Goal: Register for event/course

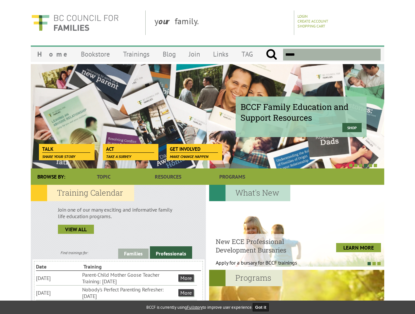
click at [207, 162] on div at bounding box center [200, 165] width 353 height 7
click at [207, 116] on div "BCCF Family Education and Support Resources Shop" at bounding box center [207, 116] width 353 height 105
click at [200, 165] on div at bounding box center [200, 165] width 353 height 7
click at [133, 254] on link "Families" at bounding box center [133, 254] width 30 height 10
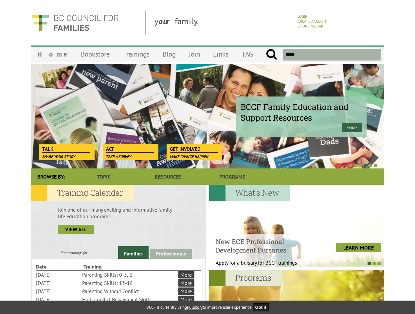
click at [171, 253] on link "Professionals" at bounding box center [171, 254] width 42 height 10
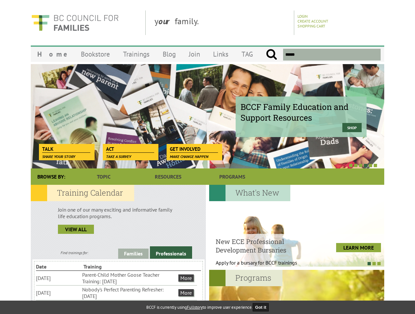
click at [116, 292] on li "Nobody's Perfect Parenting Refresher: [DATE]" at bounding box center [129, 293] width 95 height 14
click at [296, 226] on div at bounding box center [296, 226] width 175 height 82
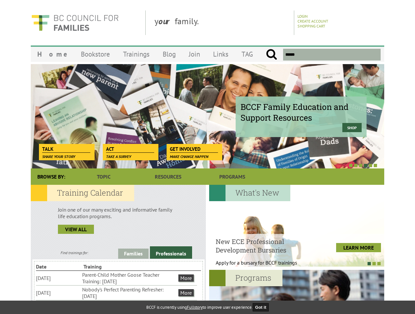
click at [293, 263] on div at bounding box center [293, 263] width 175 height 7
click at [296, 292] on div at bounding box center [296, 311] width 175 height 82
click at [263, 307] on button "Got it" at bounding box center [261, 307] width 16 height 8
